Goal: Find specific page/section: Find specific page/section

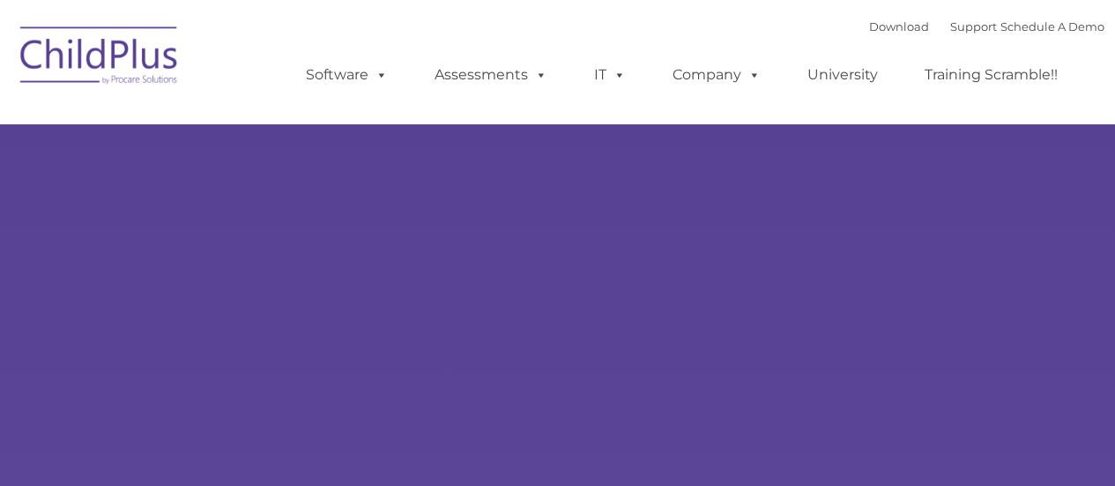
select select "MEDIUM"
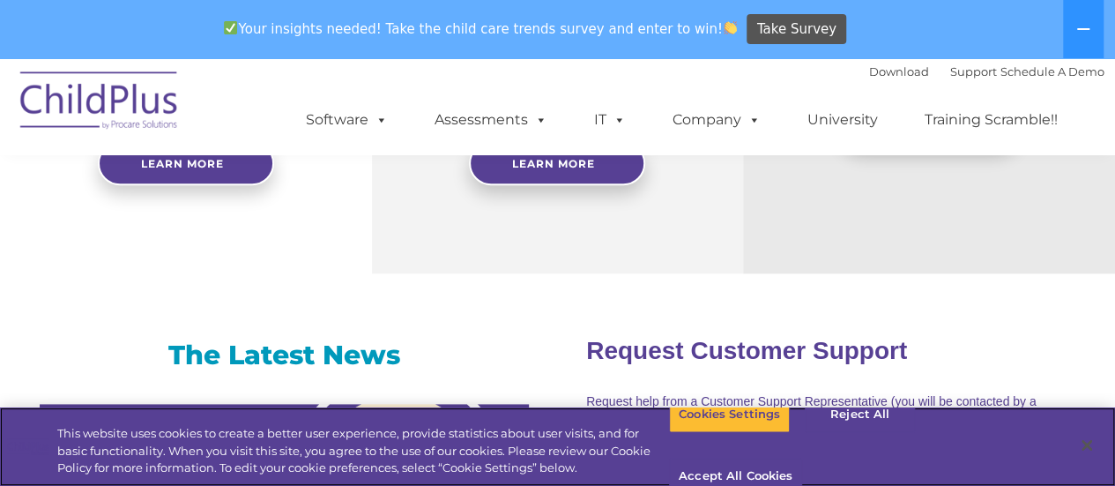
scroll to position [658, 0]
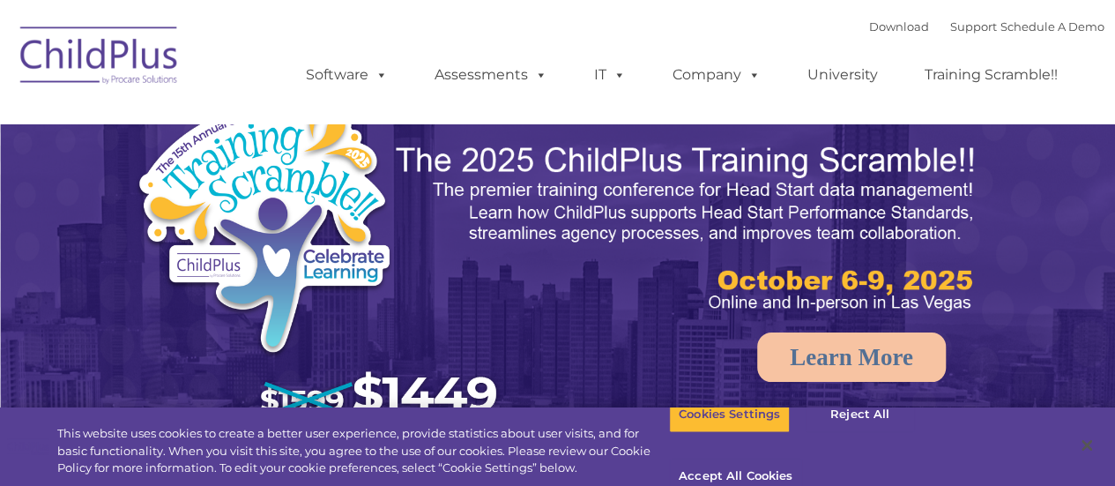
select select "MEDIUM"
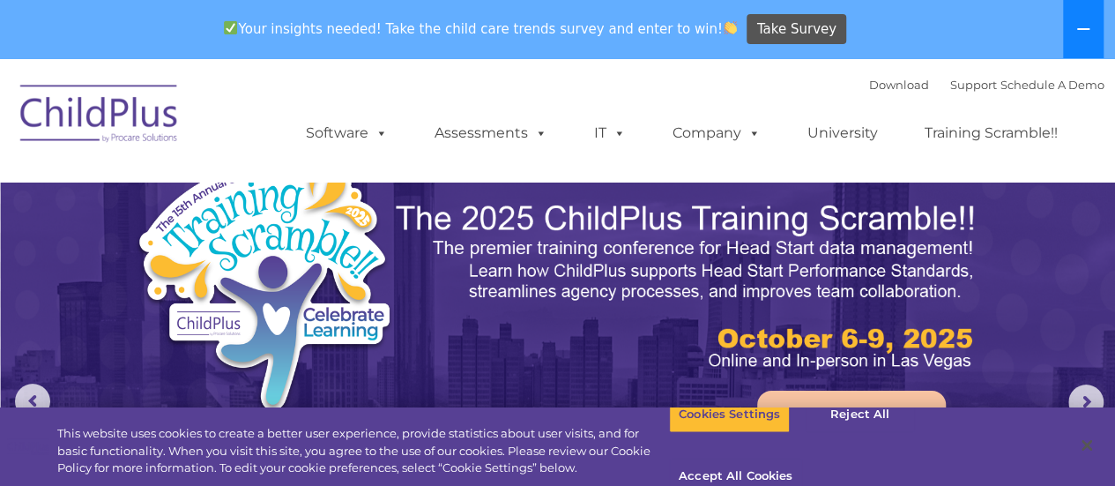
click at [1081, 27] on icon at bounding box center [1084, 29] width 14 height 14
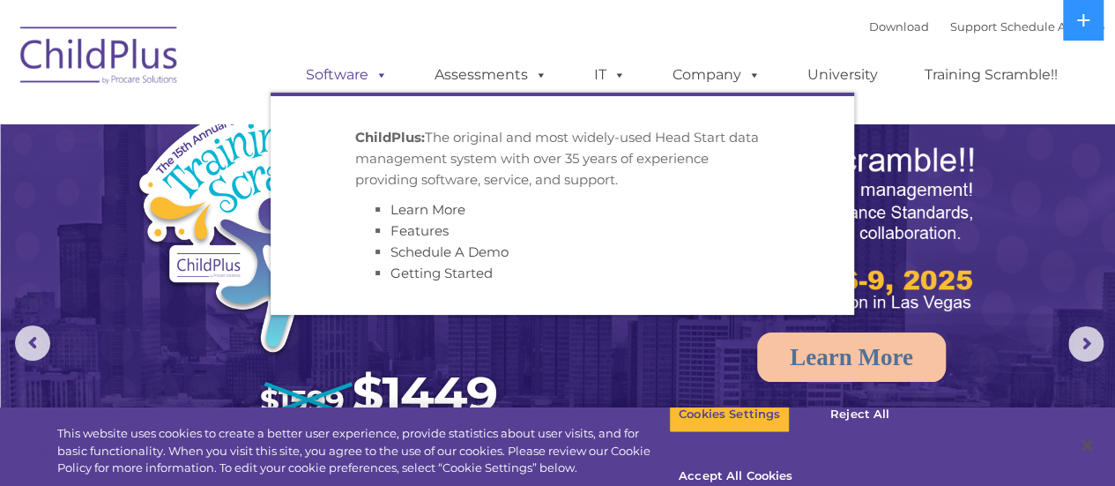
click at [364, 78] on link "Software" at bounding box center [346, 74] width 117 height 35
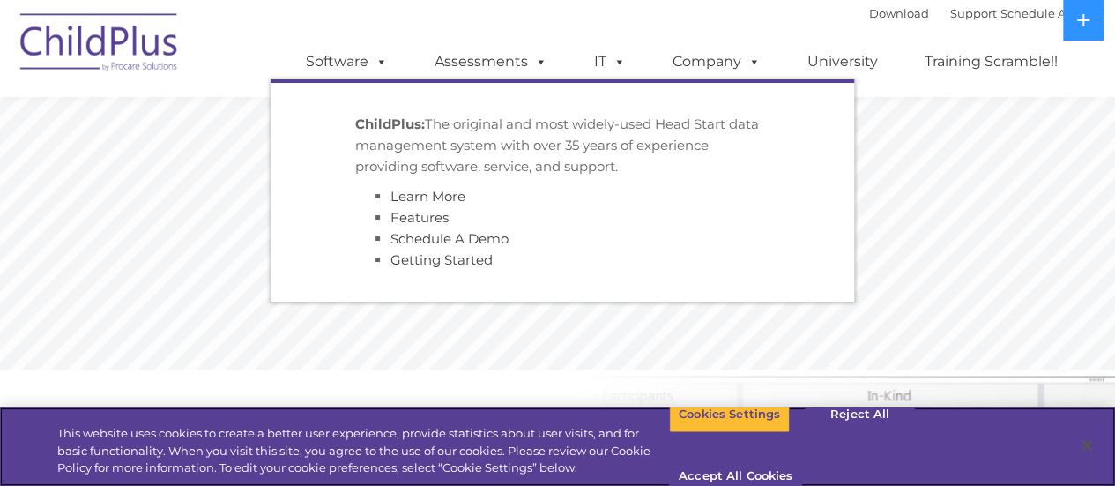
scroll to position [558, 0]
